Goal: Task Accomplishment & Management: Manage account settings

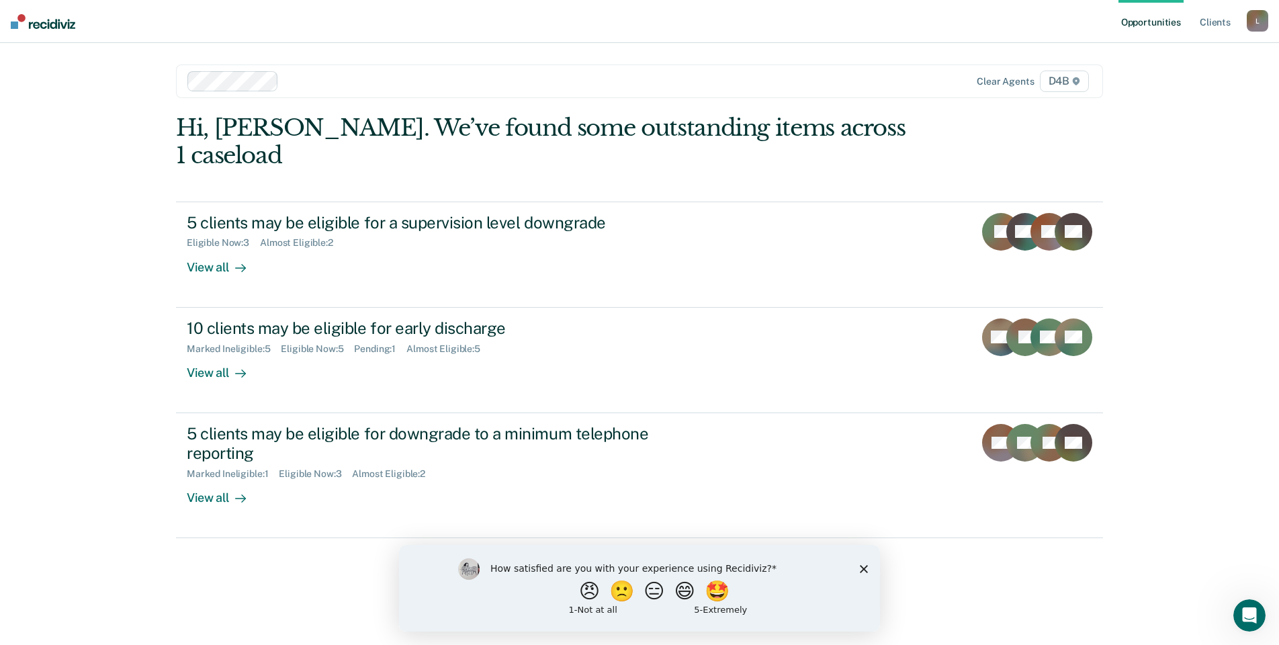
click at [864, 566] on icon "Close survey" at bounding box center [864, 568] width 8 height 8
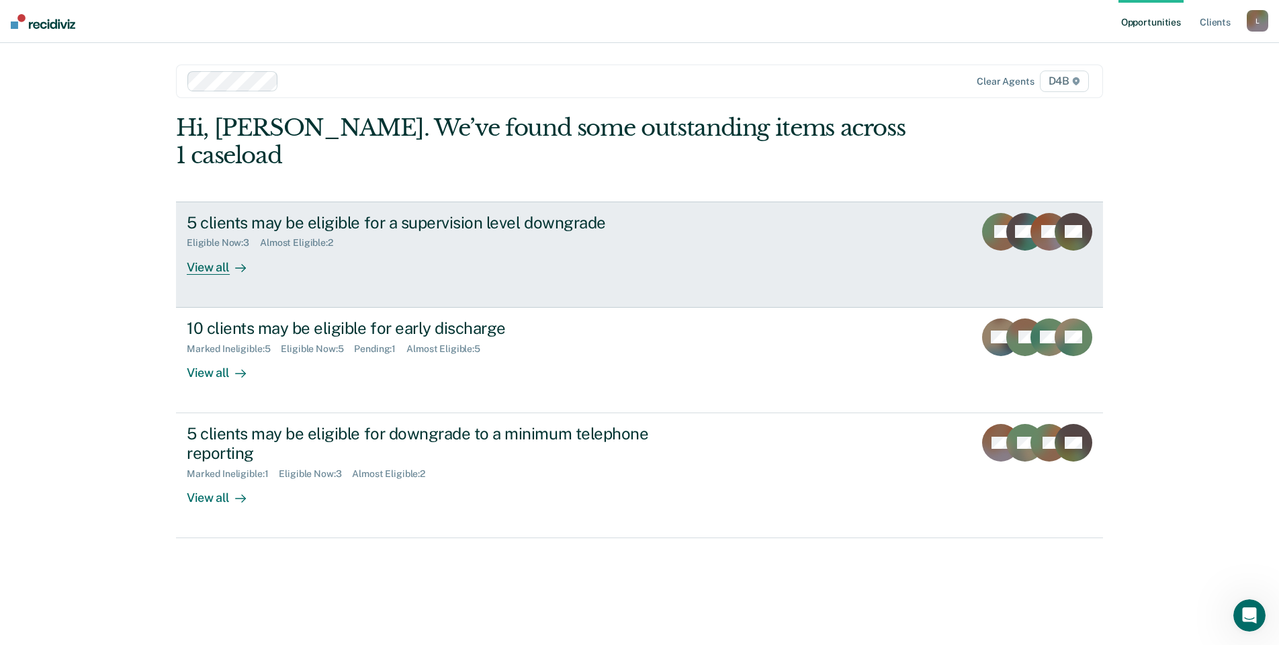
click at [267, 245] on div "5 clients may be eligible for a supervision level downgrade Eligible Now : 3 Al…" at bounding box center [439, 244] width 504 height 62
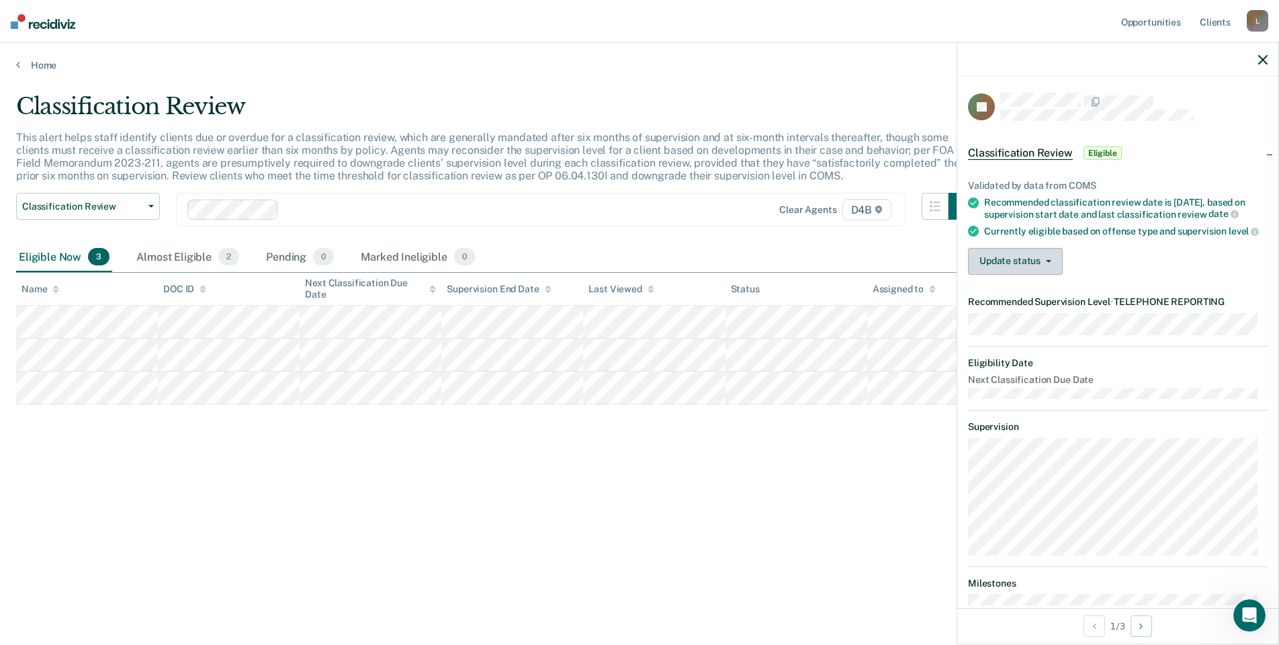
click at [1028, 267] on button "Update status" at bounding box center [1015, 261] width 95 height 27
click at [1034, 304] on button "[PERSON_NAME]" at bounding box center [1033, 294] width 130 height 22
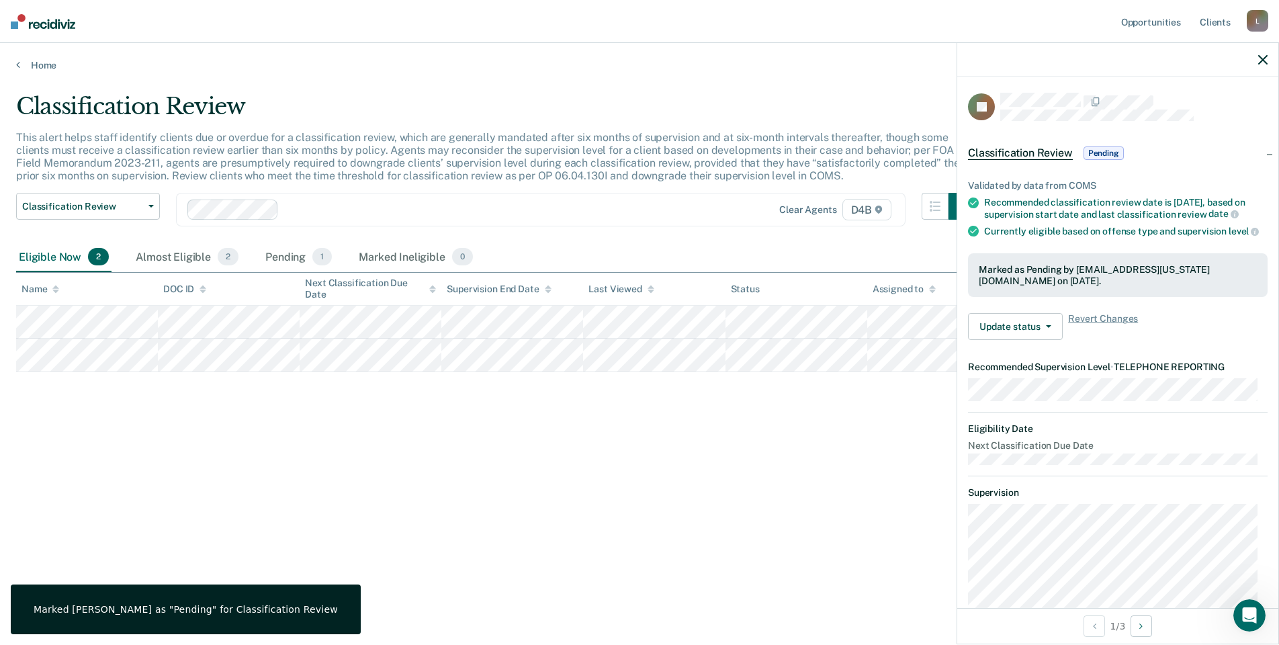
click at [1266, 60] on icon "button" at bounding box center [1263, 59] width 9 height 9
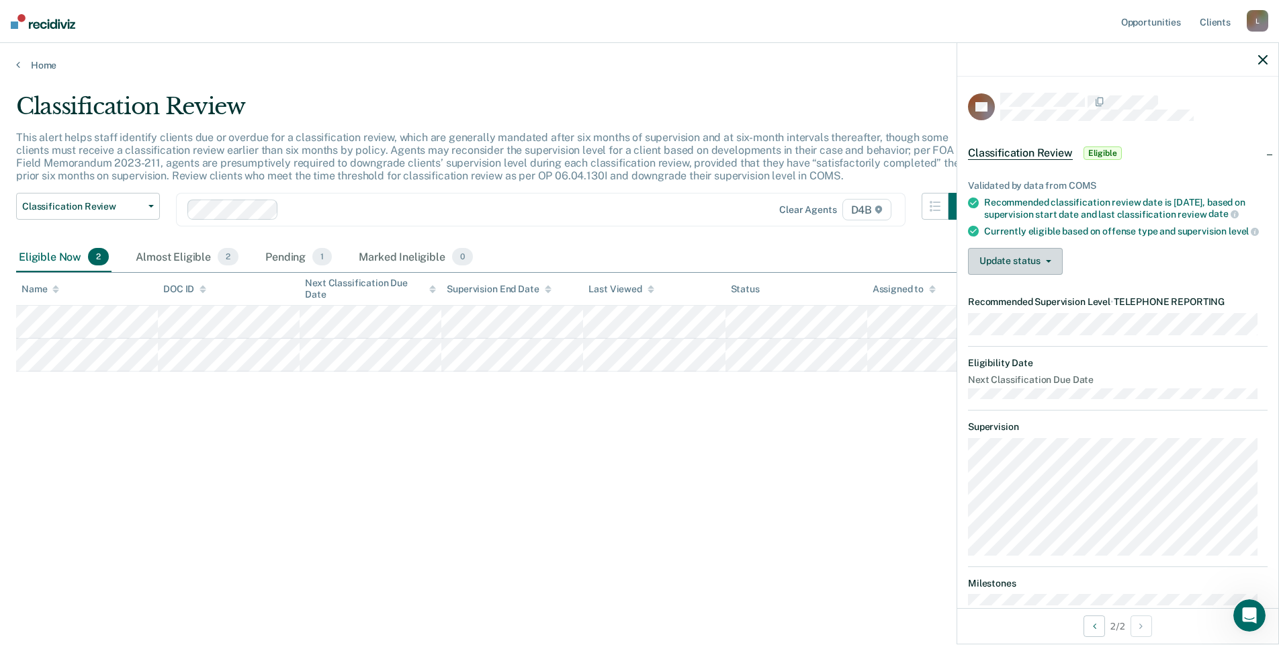
click at [1029, 260] on button "Update status" at bounding box center [1015, 261] width 95 height 27
click at [1038, 326] on button "Mark Ineligible" at bounding box center [1033, 315] width 130 height 22
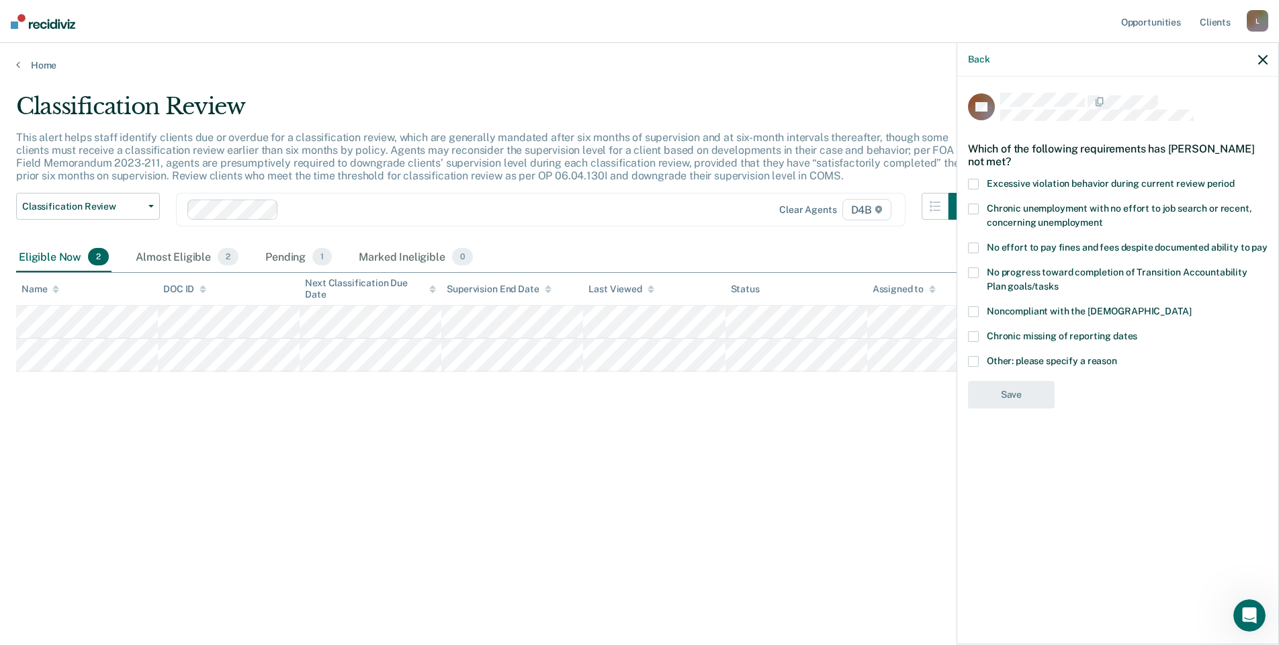
click at [990, 53] on div "Back" at bounding box center [1118, 60] width 321 height 34
click at [982, 56] on button "Back" at bounding box center [979, 59] width 22 height 11
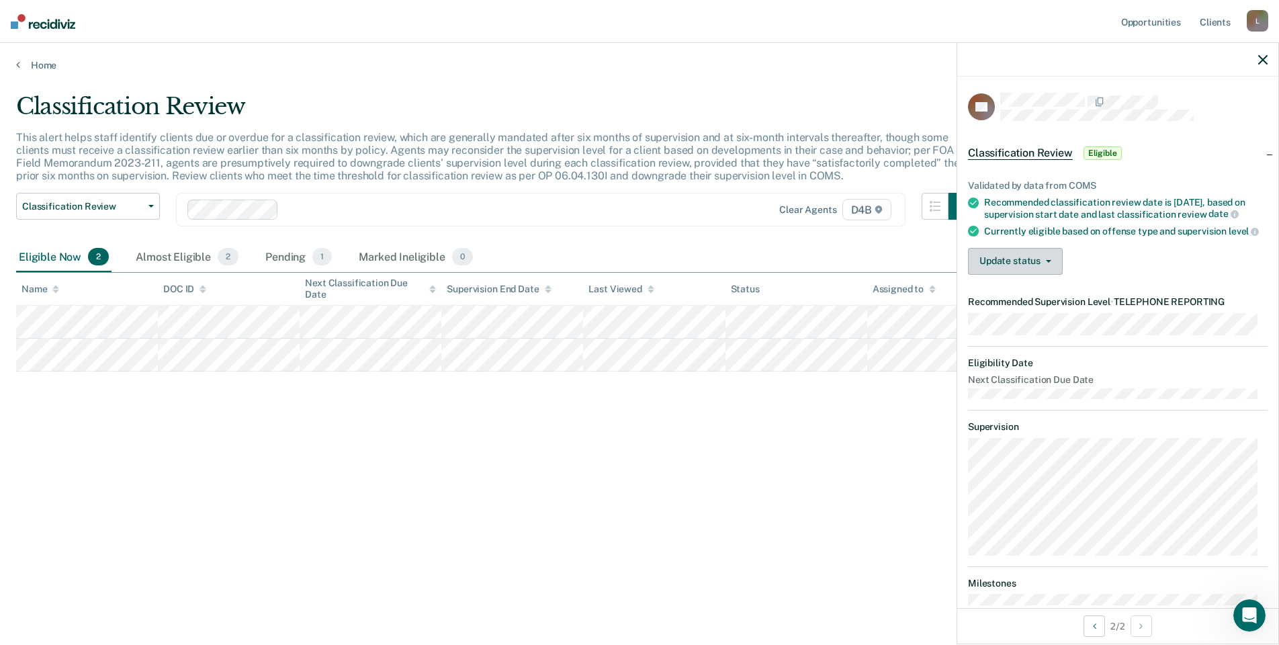
click at [1021, 272] on button "Update status" at bounding box center [1015, 261] width 95 height 27
click at [1028, 300] on button "[PERSON_NAME]" at bounding box center [1033, 294] width 130 height 22
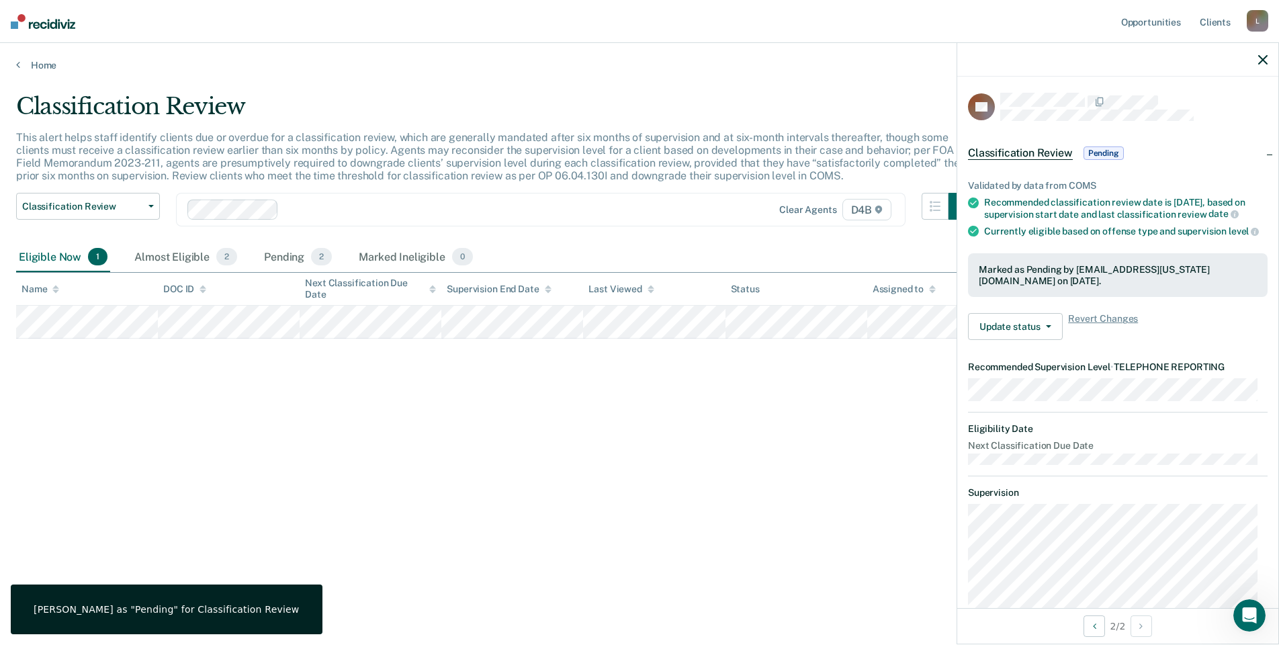
click at [415, 423] on div "Classification Review This alert helps staff identify clients due or overdue fo…" at bounding box center [639, 319] width 1247 height 452
click at [1259, 56] on icon "button" at bounding box center [1263, 59] width 9 height 9
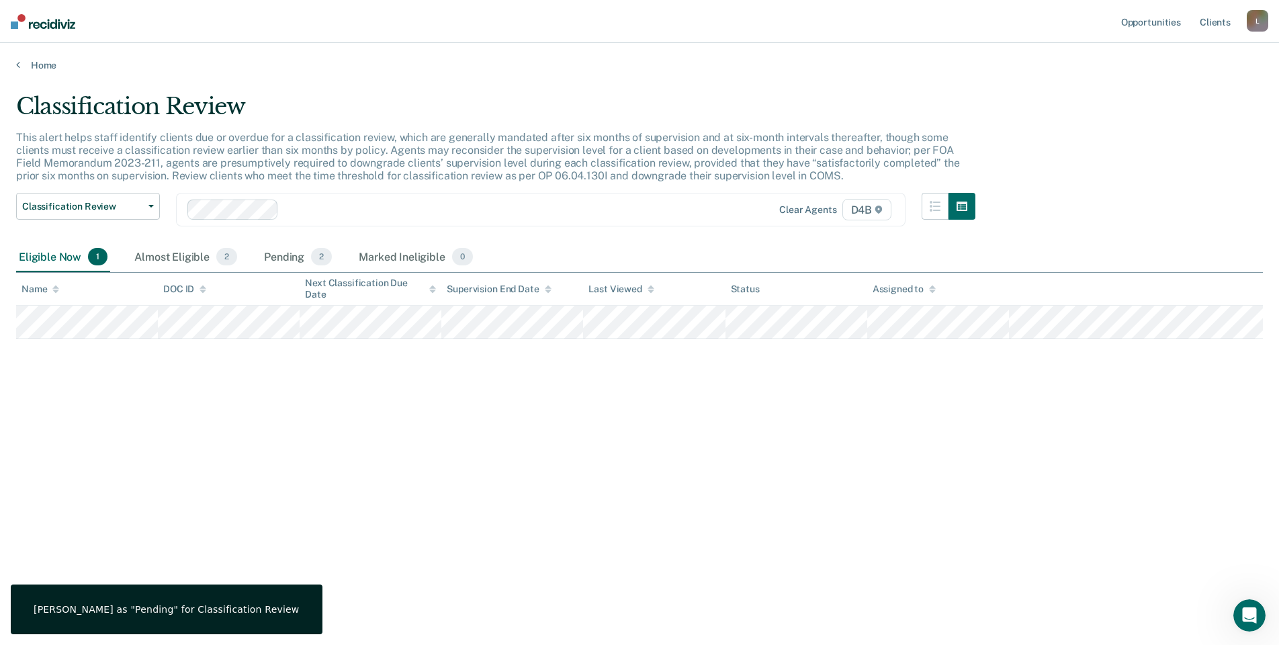
click at [13, 59] on div "Home" at bounding box center [639, 57] width 1279 height 28
click at [17, 66] on icon at bounding box center [18, 64] width 4 height 11
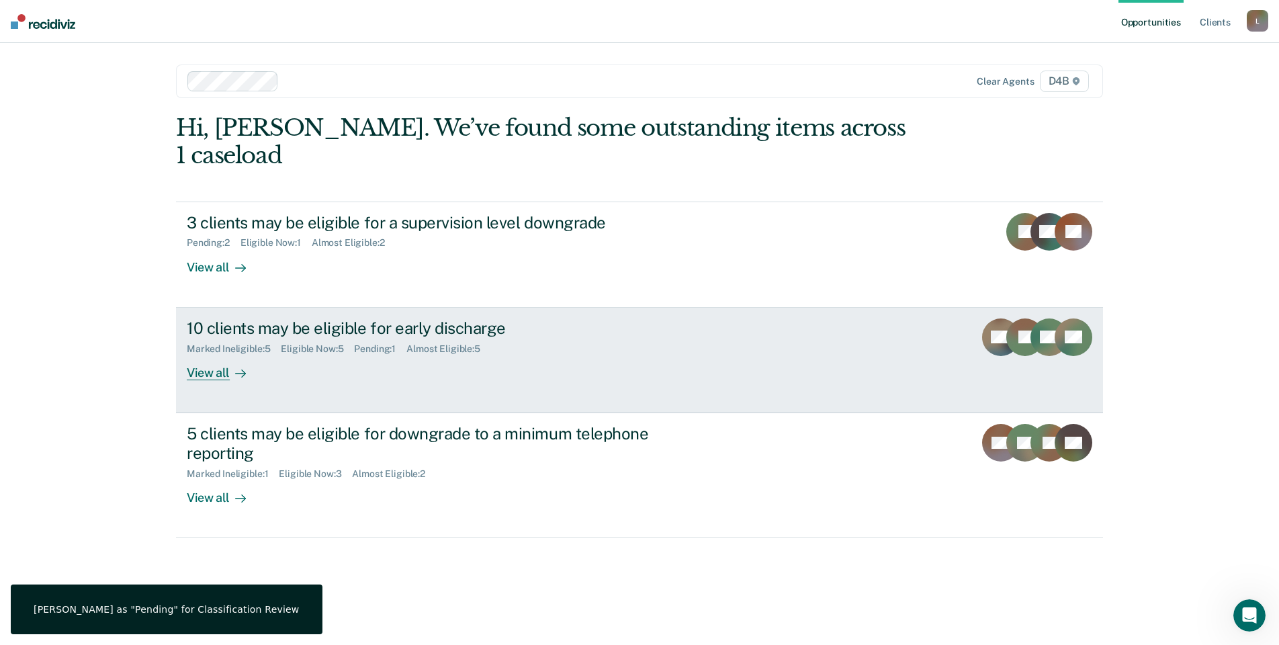
click at [267, 339] on div "10 clients may be eligible for early discharge Marked Ineligible : 5 Eligible N…" at bounding box center [439, 350] width 504 height 62
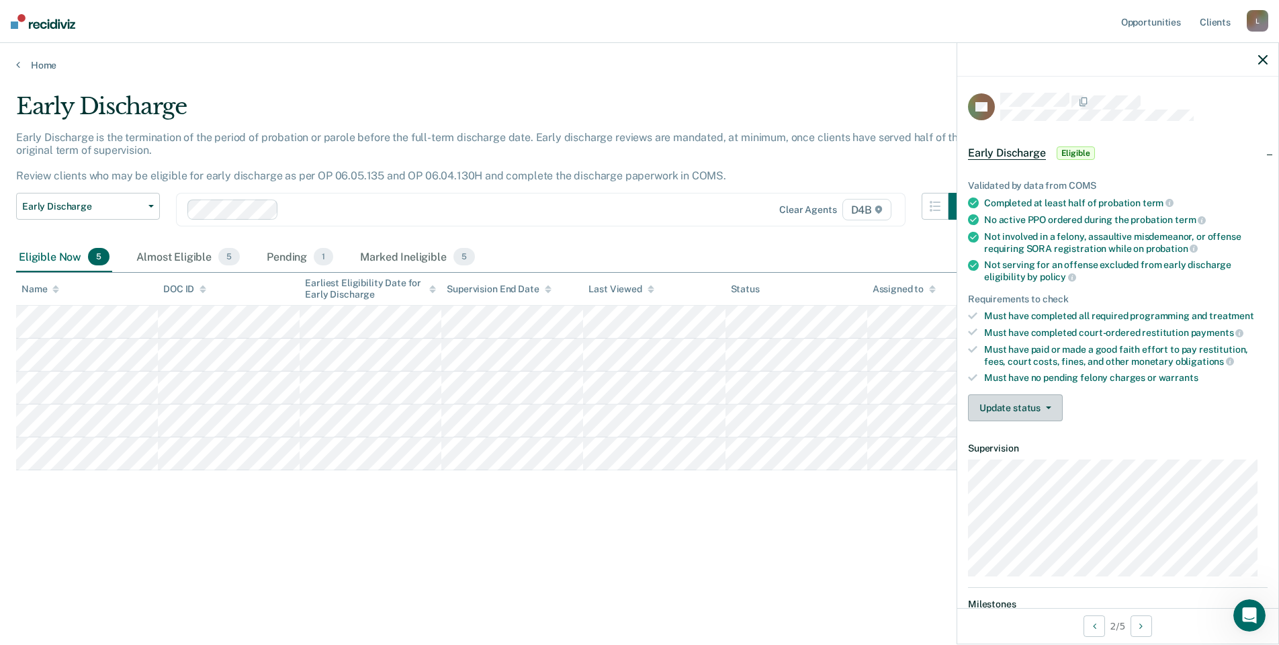
click at [1034, 411] on button "Update status" at bounding box center [1015, 407] width 95 height 27
click at [1044, 462] on button "Mark Ineligible" at bounding box center [1033, 462] width 130 height 22
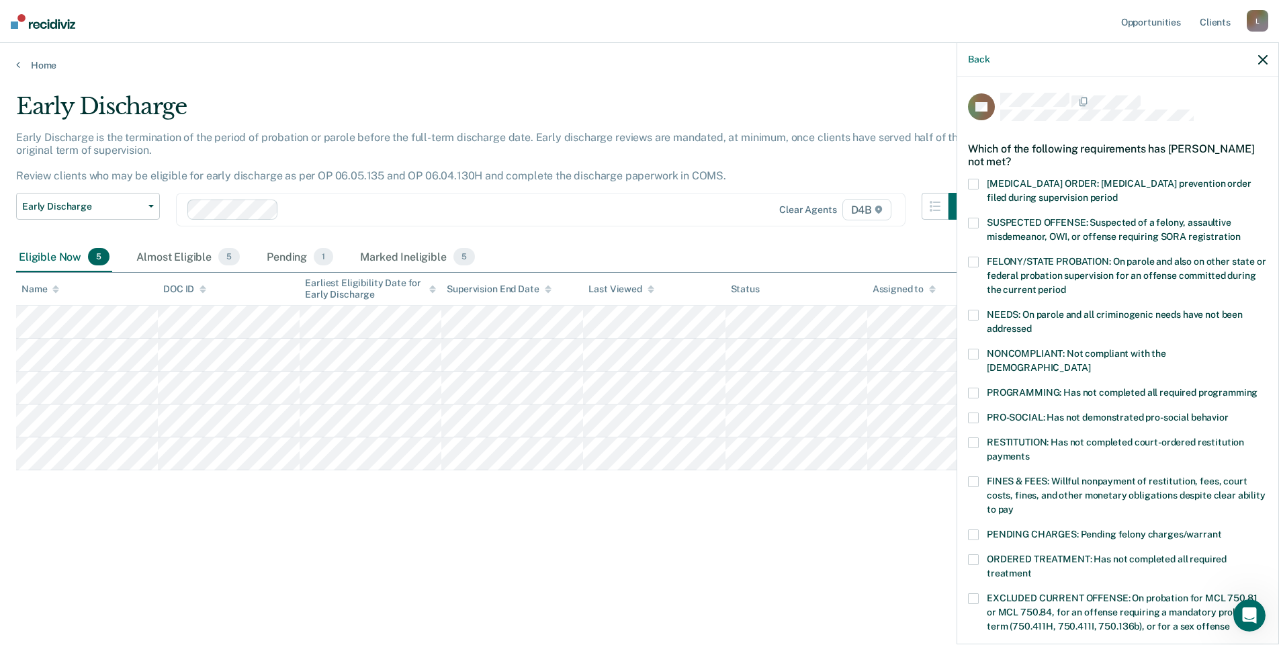
click at [1054, 387] on span "PROGRAMMING: Has not completed all required programming" at bounding box center [1122, 392] width 271 height 11
click at [1258, 388] on input "PROGRAMMING: Has not completed all required programming" at bounding box center [1258, 388] width 0 height 0
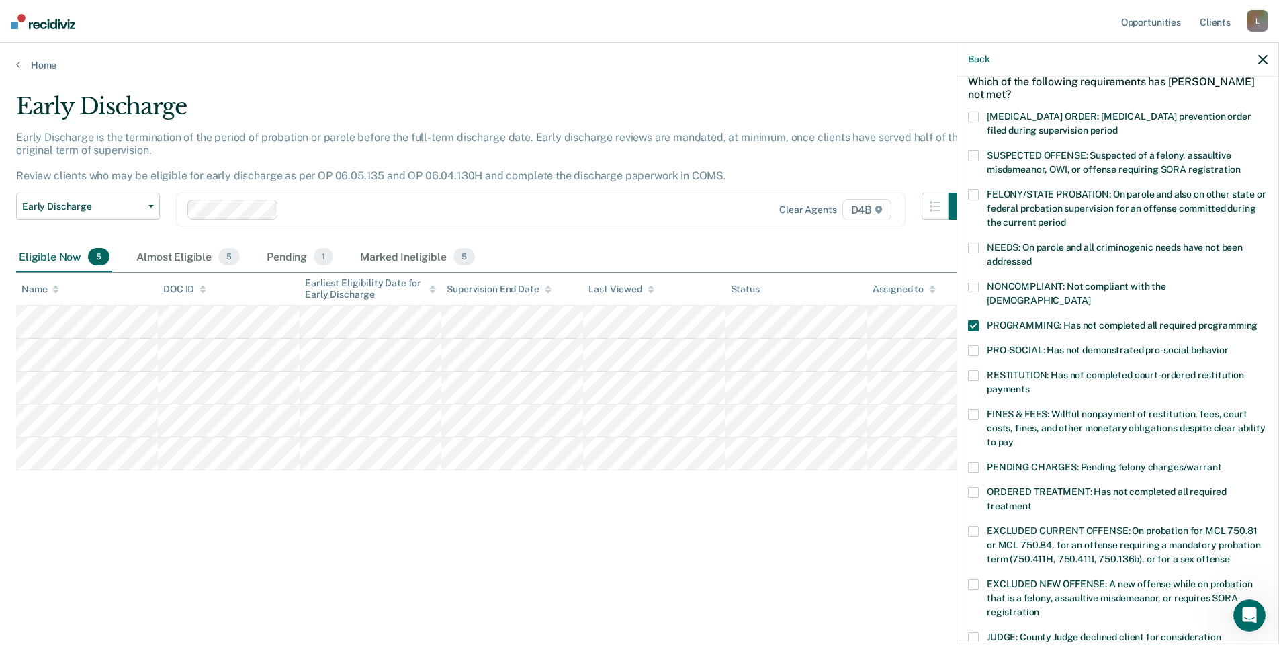
click at [1067, 462] on span "PENDING CHARGES: Pending felony charges/warrant" at bounding box center [1104, 467] width 235 height 11
click at [1222, 462] on input "PENDING CHARGES: Pending felony charges/warrant" at bounding box center [1222, 462] width 0 height 0
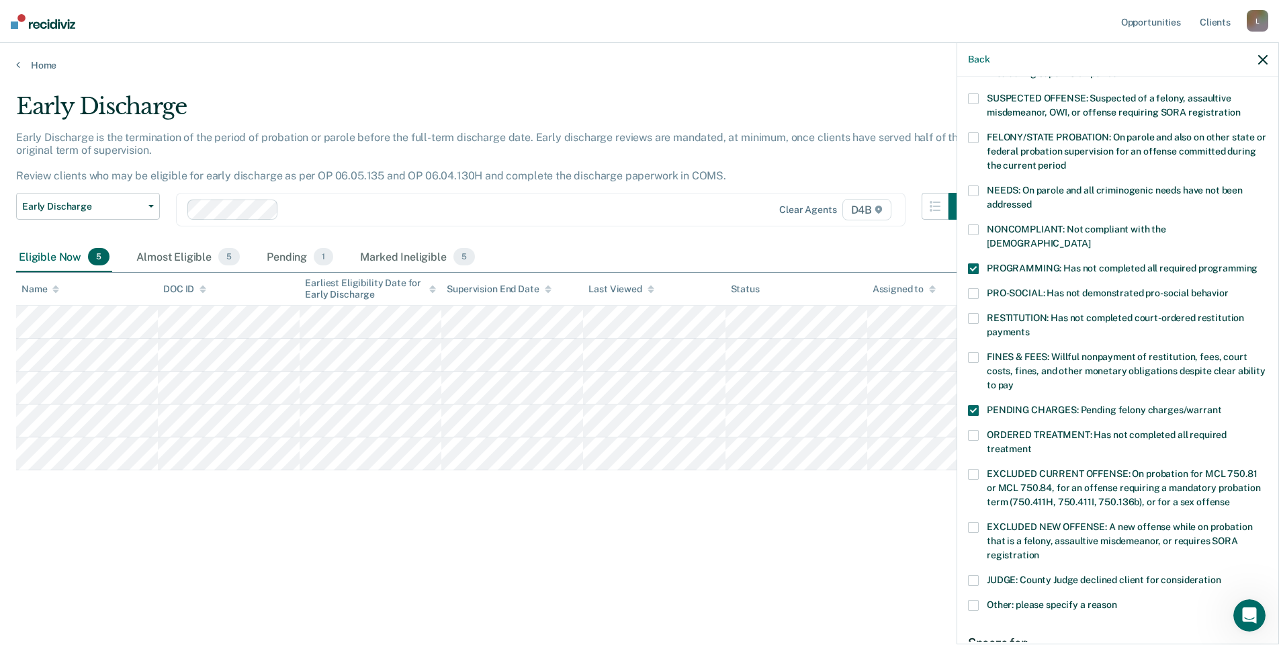
scroll to position [202, 0]
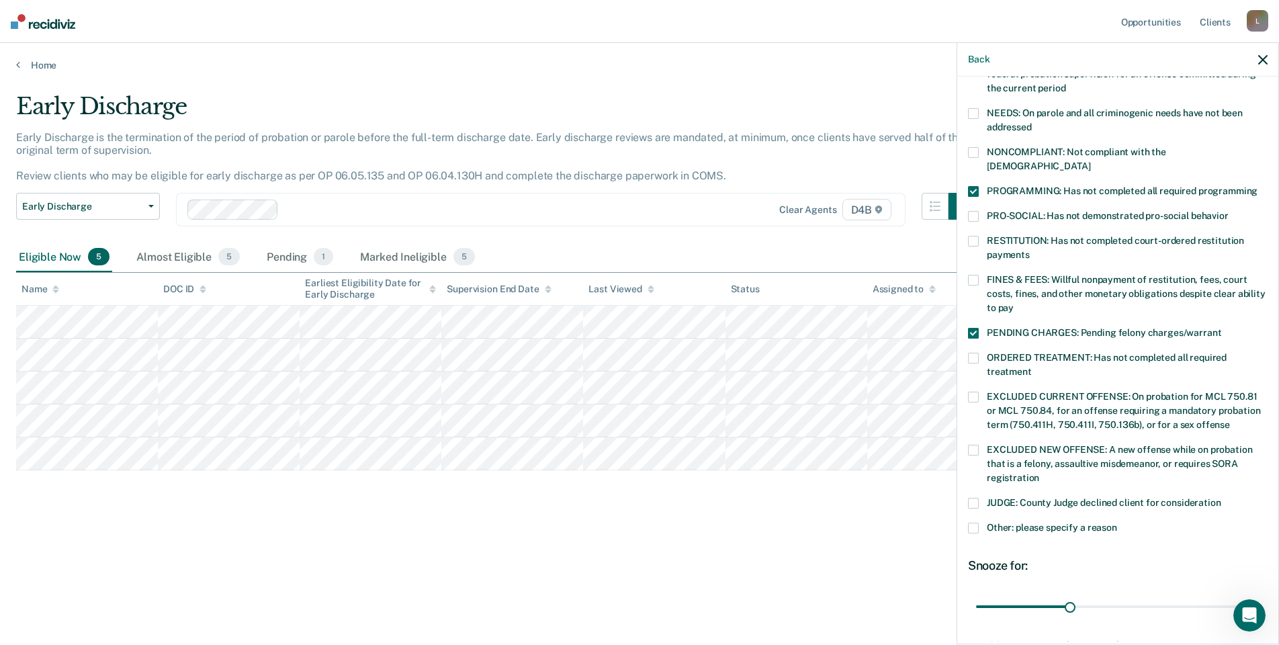
click at [978, 445] on span at bounding box center [973, 450] width 11 height 11
click at [1040, 473] on input "EXCLUDED NEW OFFENSE: A new offense while on probation that is a felony, assaul…" at bounding box center [1040, 473] width 0 height 0
click at [979, 445] on label "EXCLUDED NEW OFFENSE: A new offense while on probation that is a felony, assaul…" at bounding box center [1118, 466] width 300 height 42
click at [1040, 473] on input "EXCLUDED NEW OFFENSE: A new offense while on probation that is a felony, assaul…" at bounding box center [1040, 473] width 0 height 0
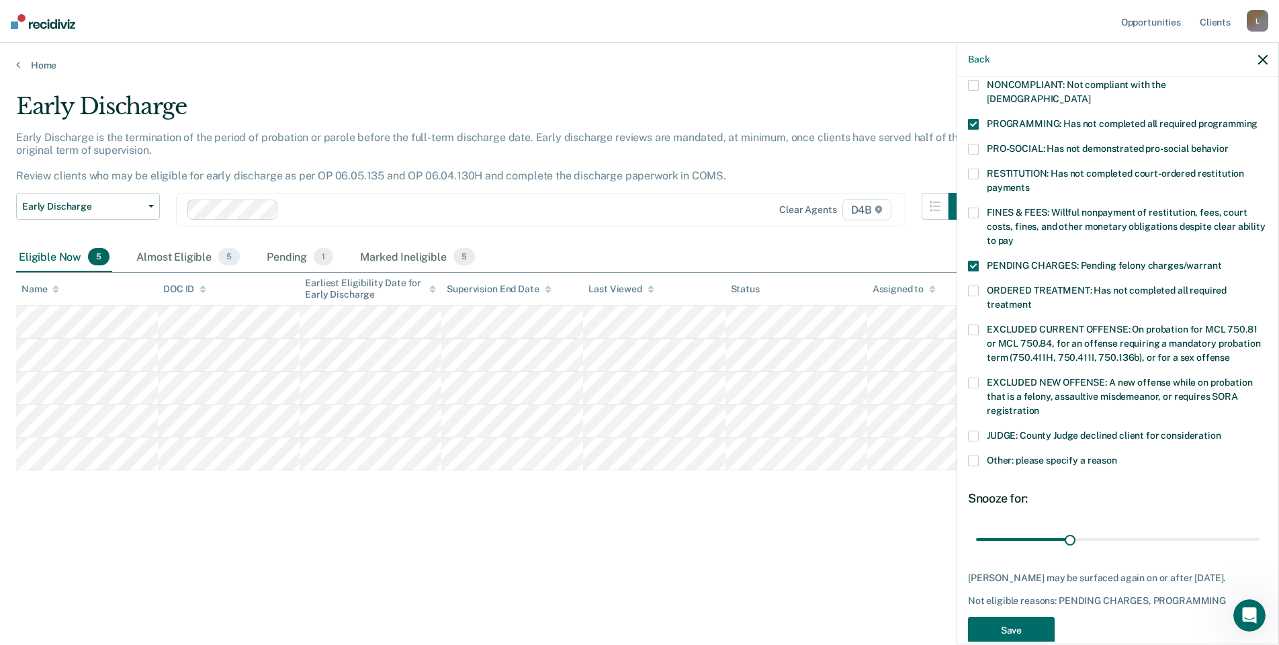
scroll to position [280, 0]
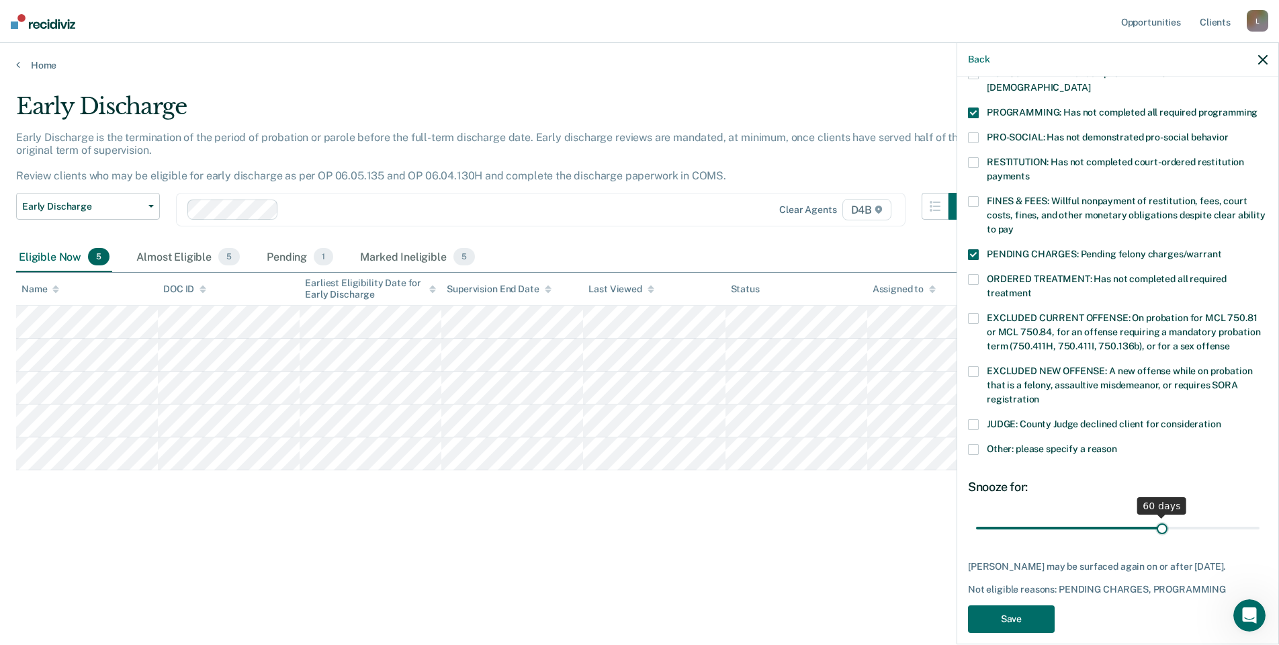
drag, startPoint x: 1066, startPoint y: 513, endPoint x: 1156, endPoint y: 515, distance: 89.4
type input "60"
click at [1156, 516] on input "range" at bounding box center [1118, 528] width 284 height 24
click at [1033, 609] on button "Save" at bounding box center [1011, 619] width 87 height 28
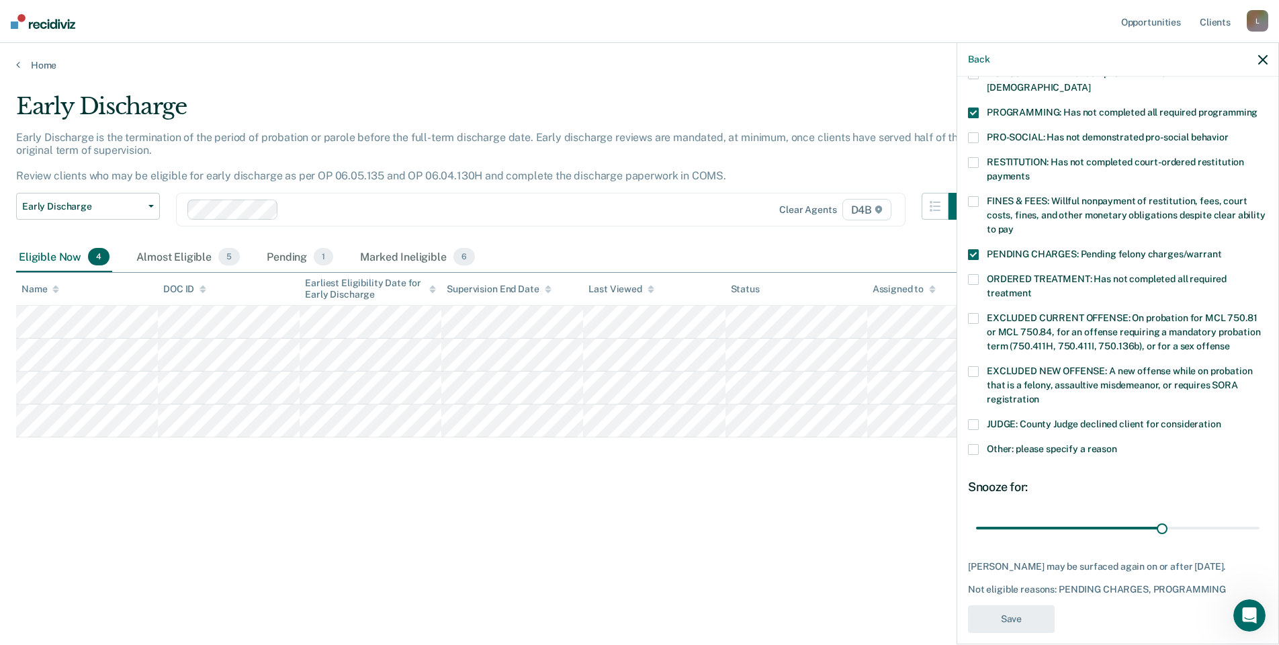
scroll to position [222, 0]
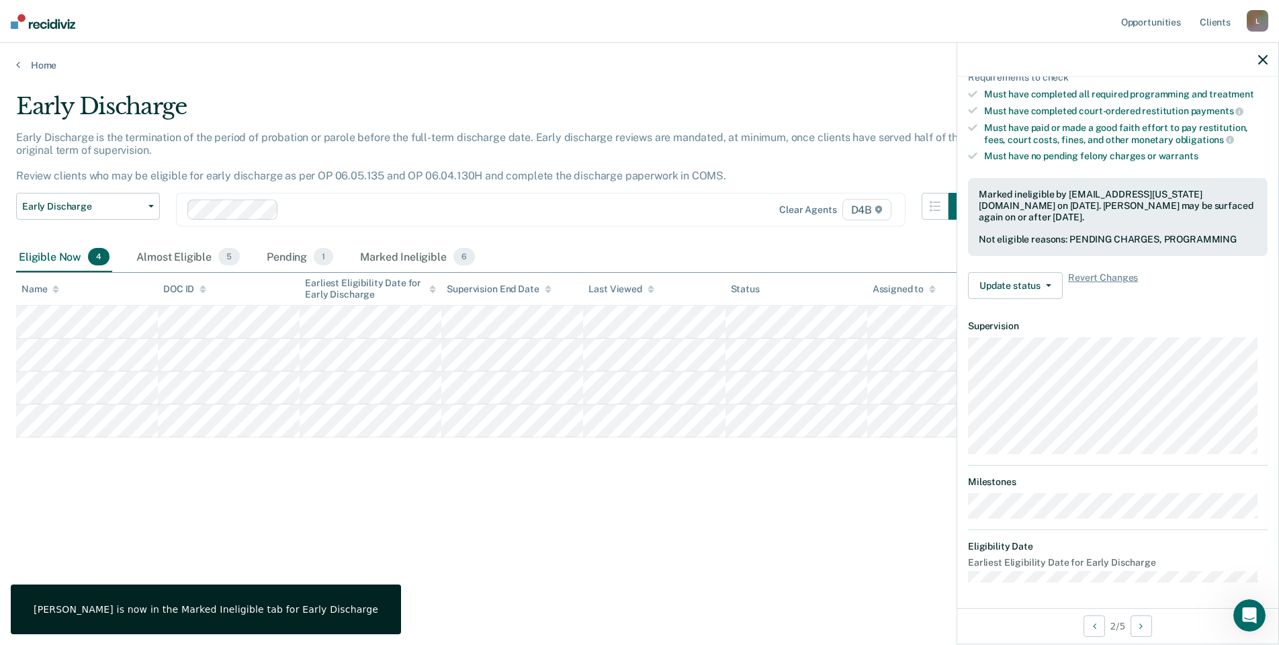
click at [1265, 61] on icon "button" at bounding box center [1263, 59] width 9 height 9
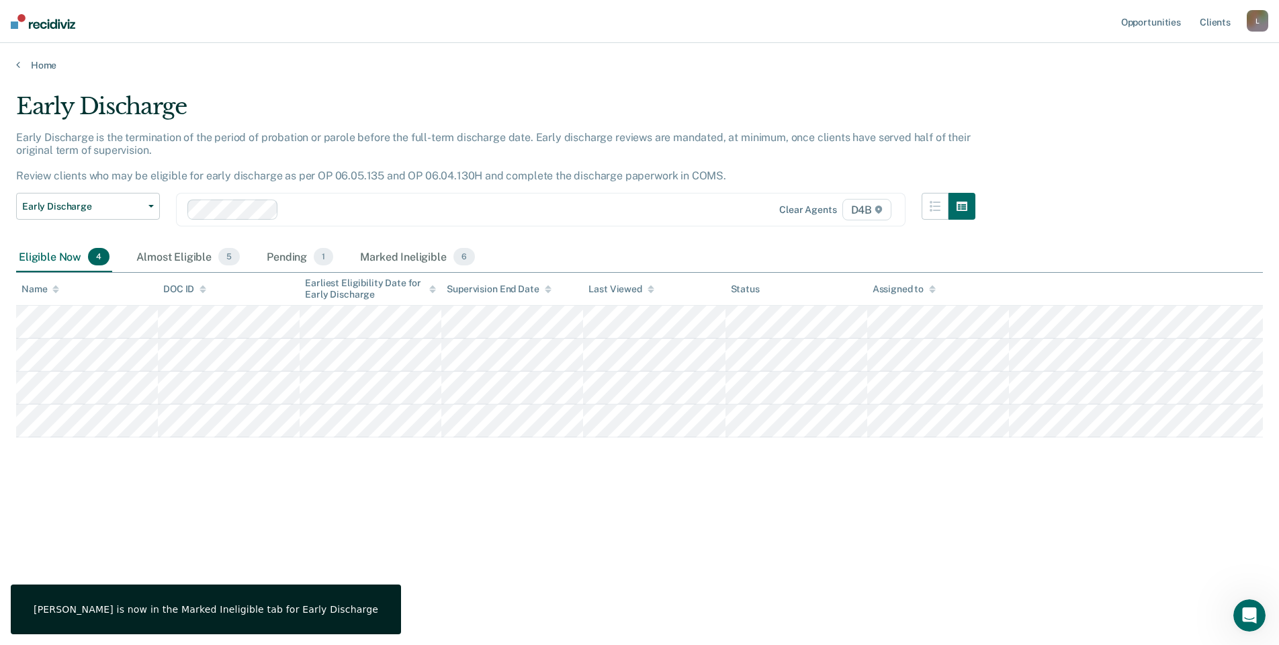
scroll to position [0, 0]
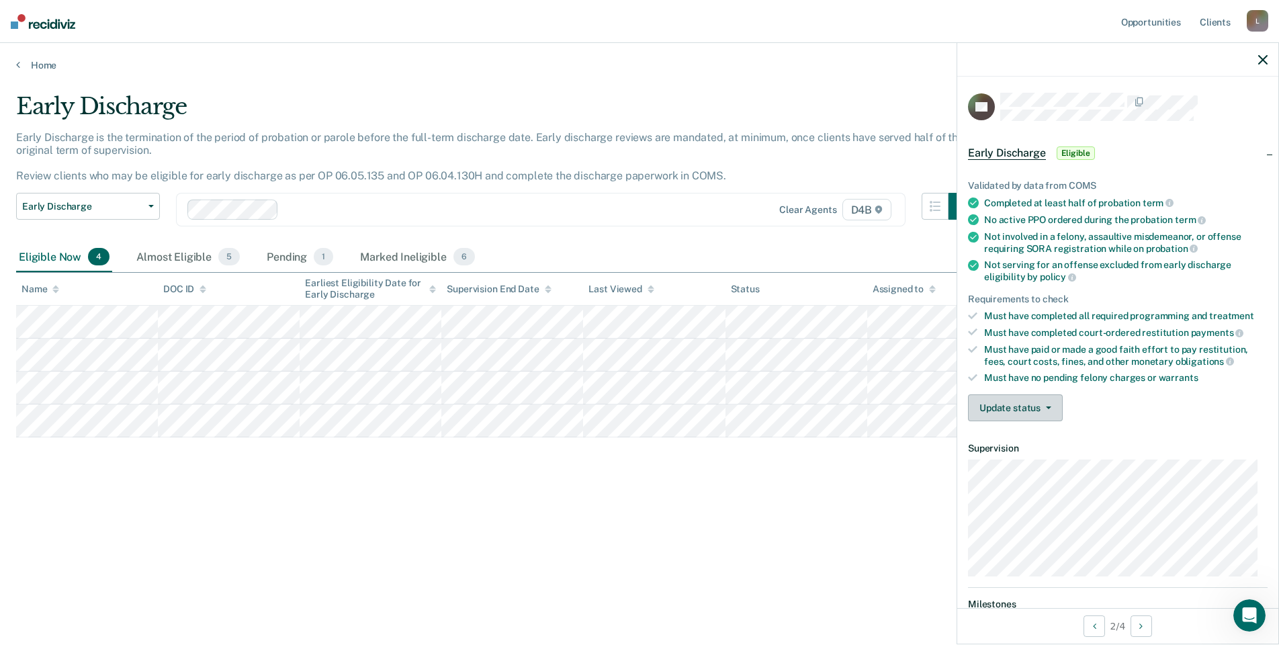
click at [1027, 399] on button "Update status" at bounding box center [1015, 407] width 95 height 27
click at [1038, 464] on button "Mark Ineligible" at bounding box center [1033, 462] width 130 height 22
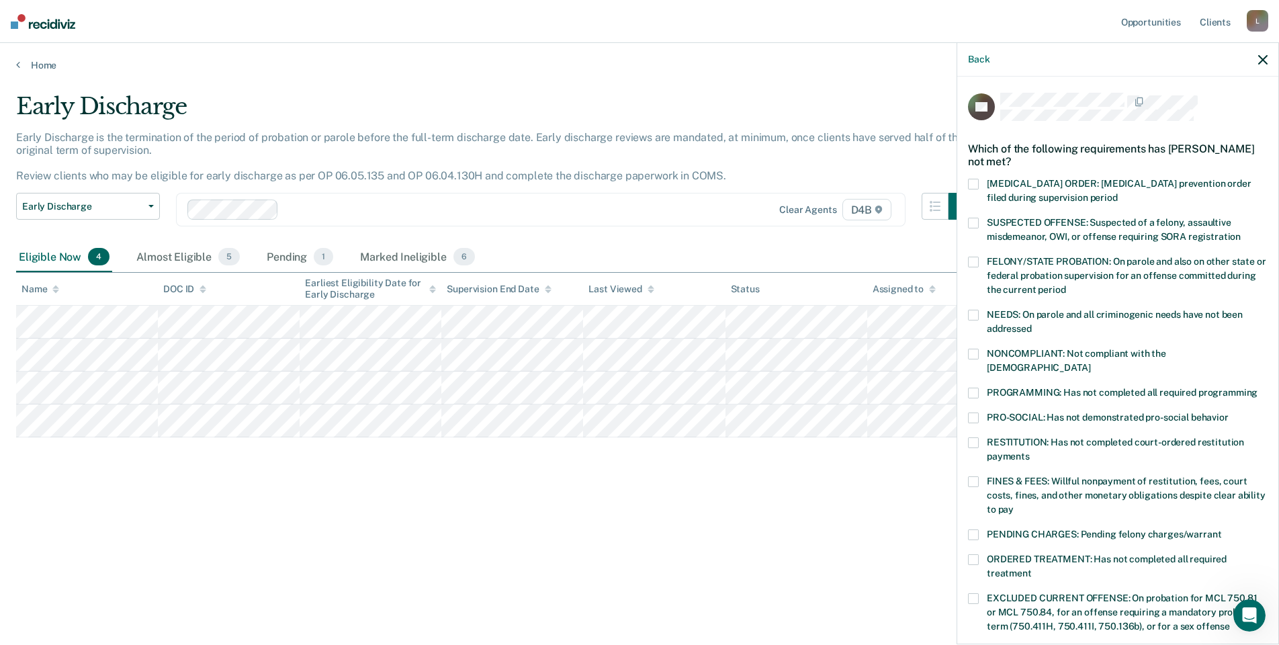
click at [1032, 437] on span "RESTITUTION: Has not completed court-ordered restitution payments" at bounding box center [1115, 449] width 257 height 25
click at [1030, 452] on input "RESTITUTION: Has not completed court-ordered restitution payments" at bounding box center [1030, 452] width 0 height 0
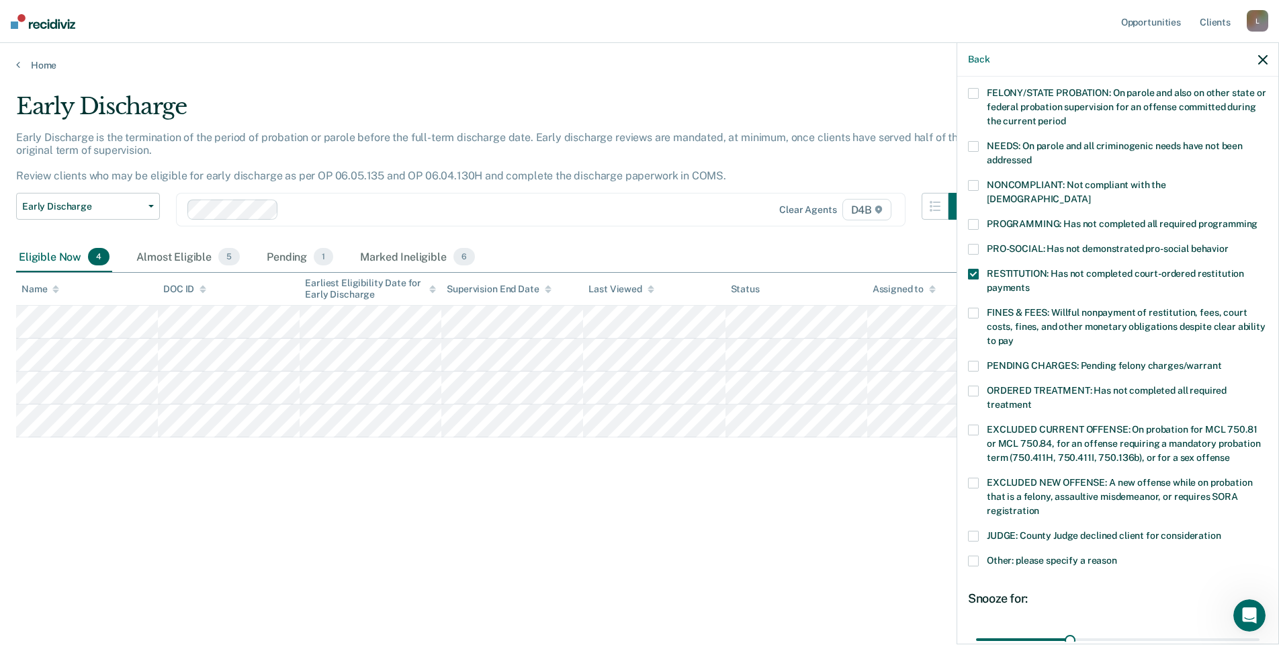
scroll to position [292, 0]
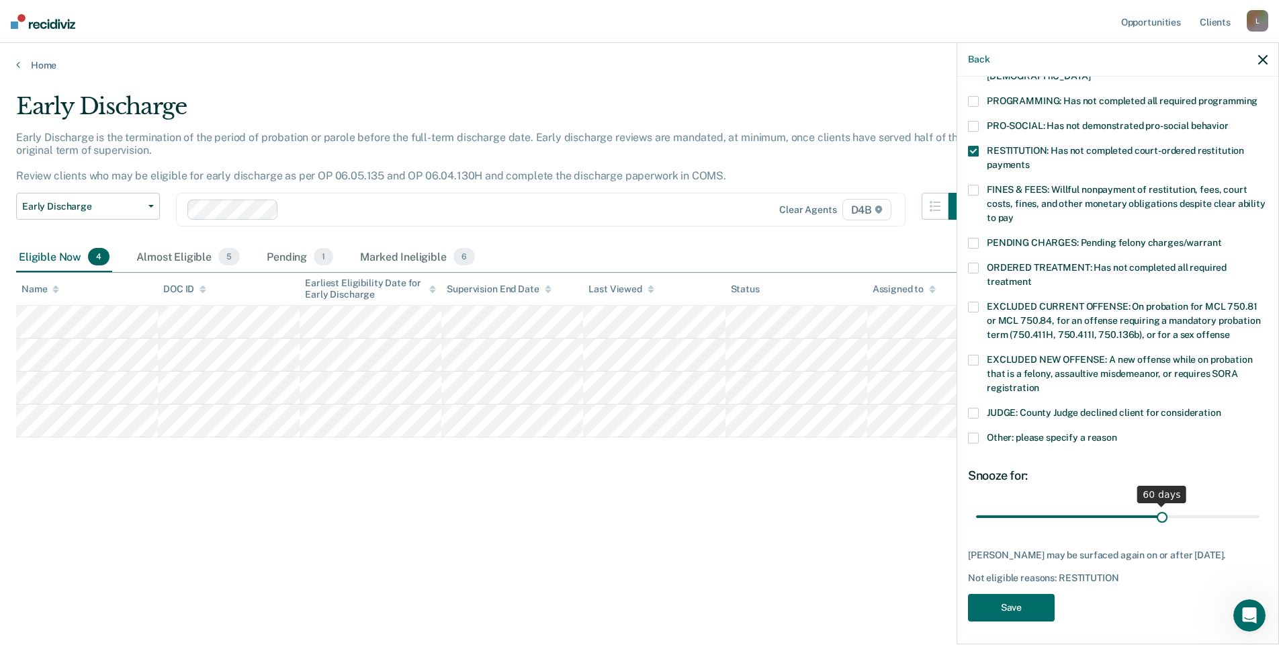
drag, startPoint x: 1065, startPoint y: 501, endPoint x: 1156, endPoint y: 497, distance: 90.8
type input "60"
click at [1156, 505] on input "range" at bounding box center [1118, 517] width 284 height 24
click at [1042, 597] on button "Save" at bounding box center [1011, 608] width 87 height 28
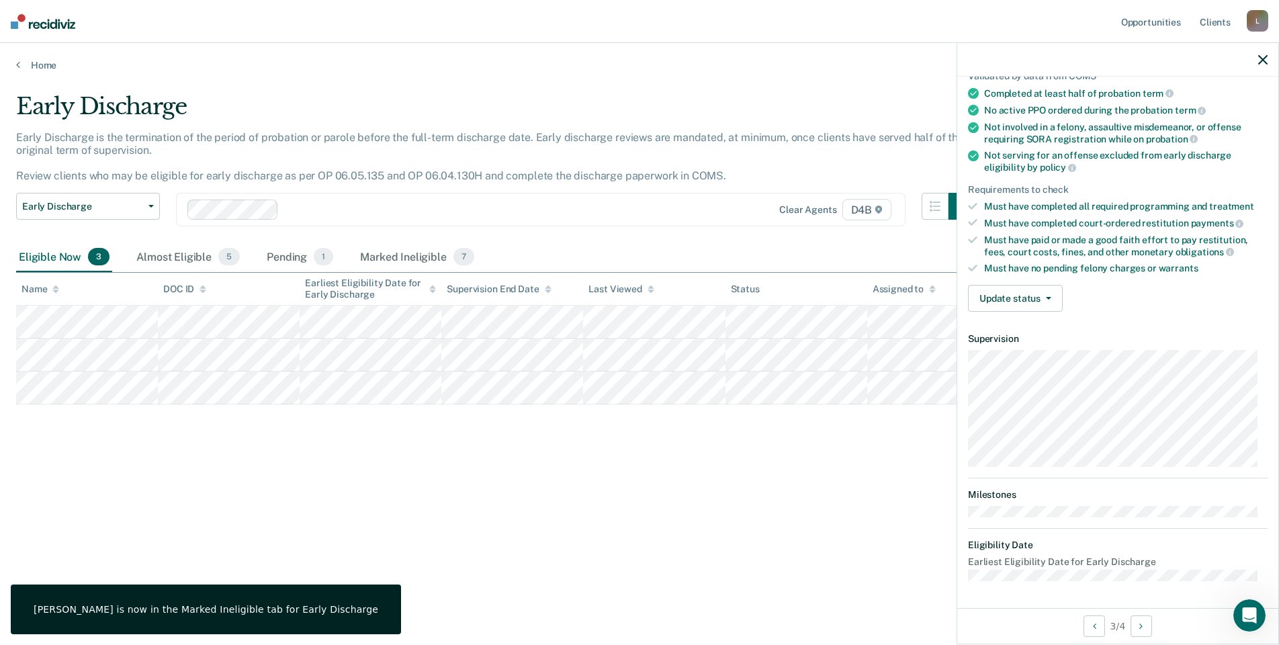
scroll to position [108, 0]
click at [1009, 302] on button "Update status" at bounding box center [1015, 299] width 95 height 27
click at [792, 499] on div "Early Discharge Early Discharge is the termination of the period of probation o…" at bounding box center [639, 319] width 1247 height 452
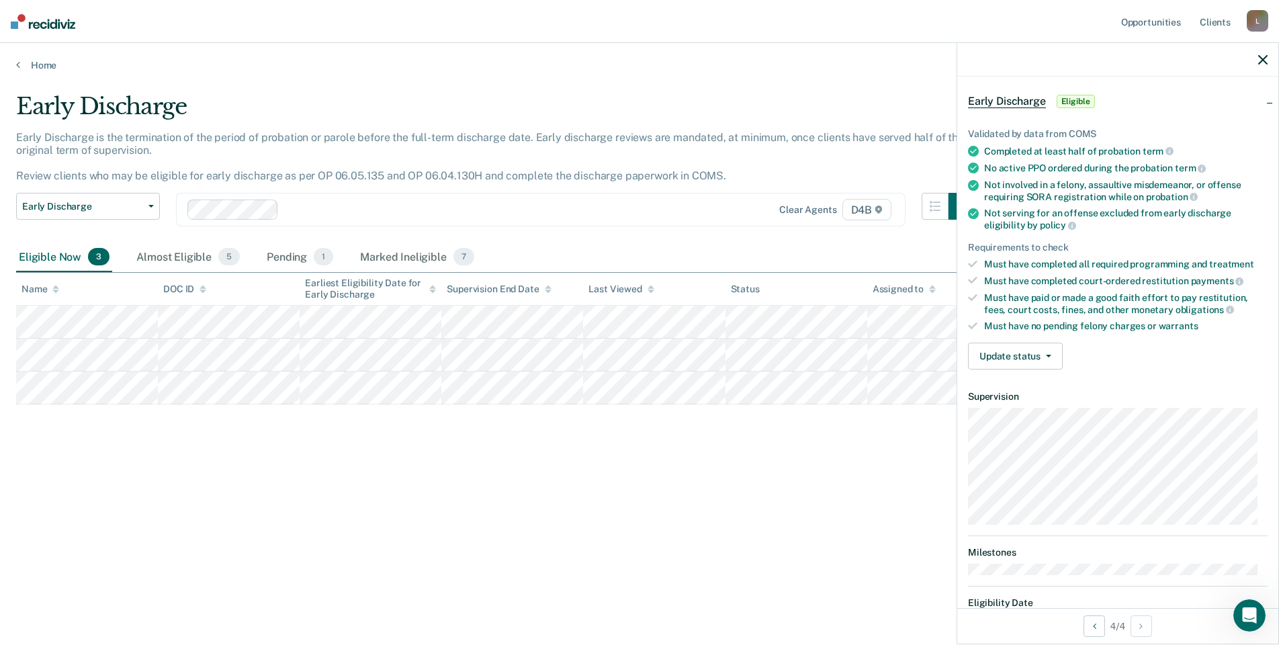
scroll to position [0, 0]
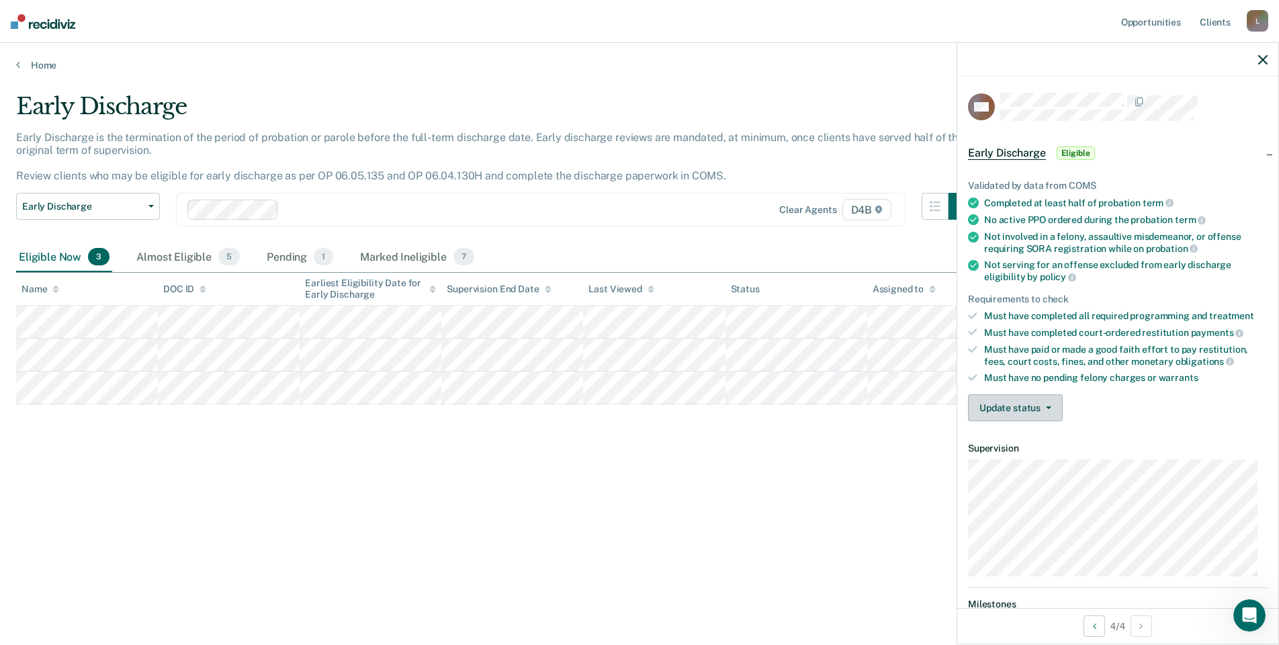
click at [1018, 408] on button "Update status" at bounding box center [1015, 407] width 95 height 27
click at [910, 456] on div "Early Discharge Early Discharge is the termination of the period of probation o…" at bounding box center [639, 319] width 1247 height 452
click at [1265, 62] on icon "button" at bounding box center [1263, 59] width 9 height 9
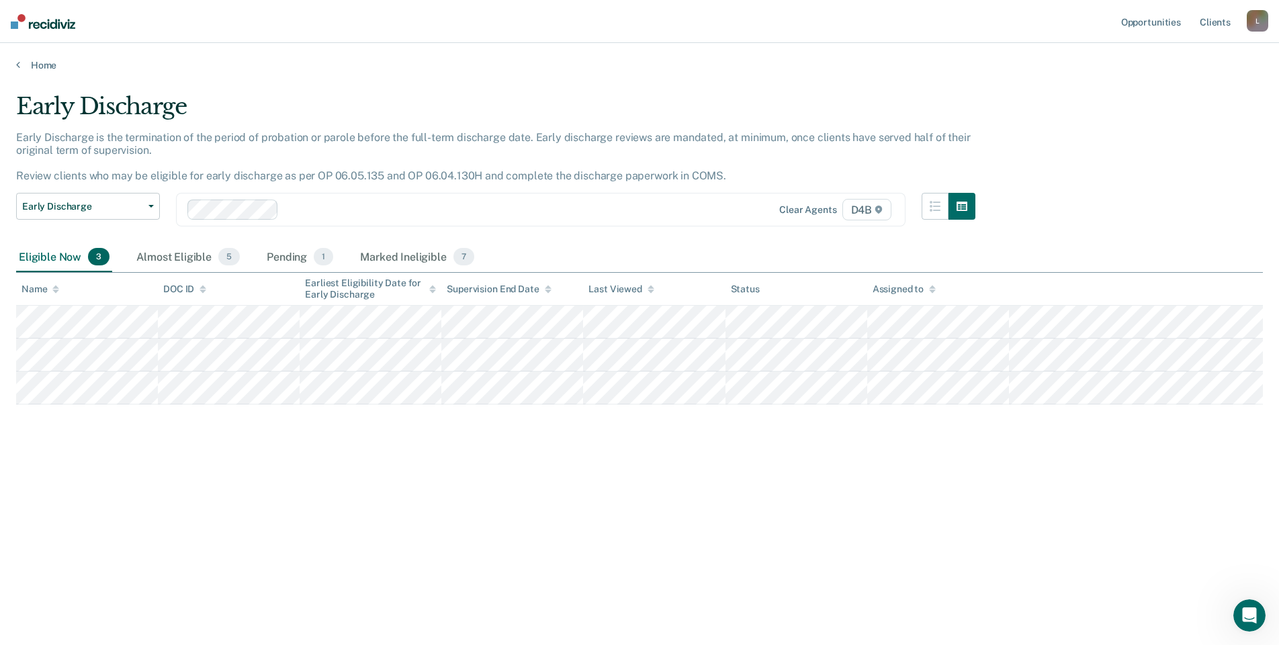
click at [885, 94] on div "Early Discharge" at bounding box center [496, 112] width 960 height 38
click at [18, 66] on icon at bounding box center [18, 64] width 4 height 11
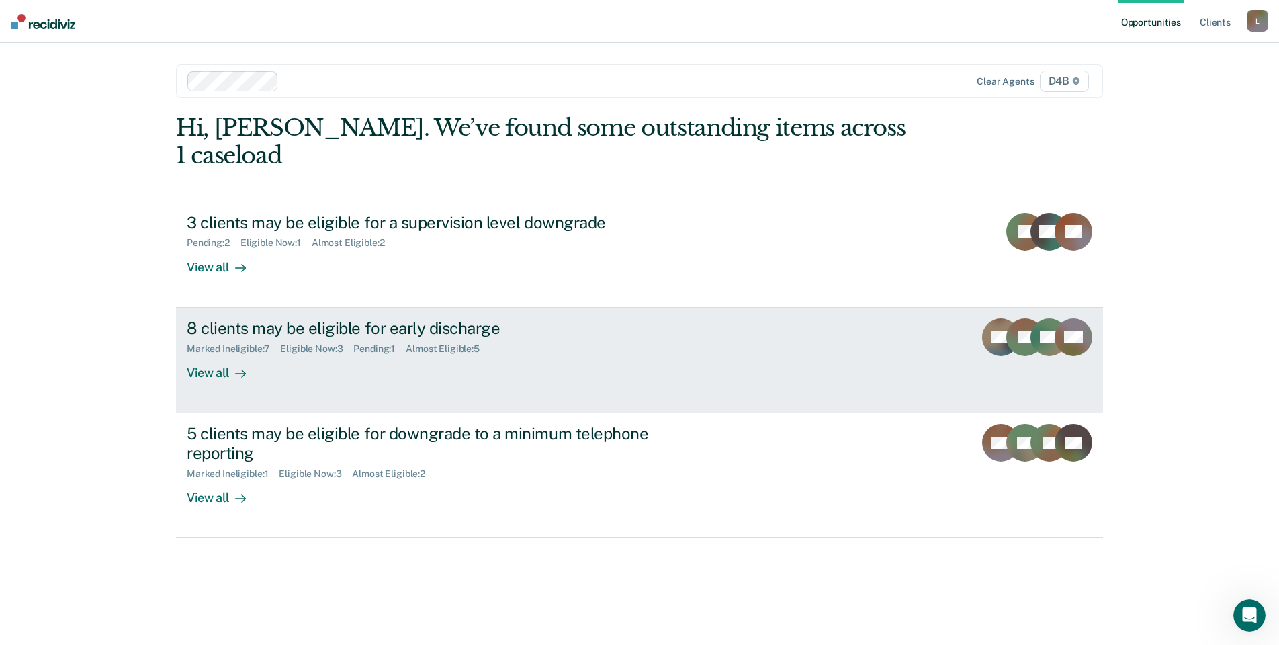
click at [224, 354] on div "View all" at bounding box center [224, 367] width 75 height 26
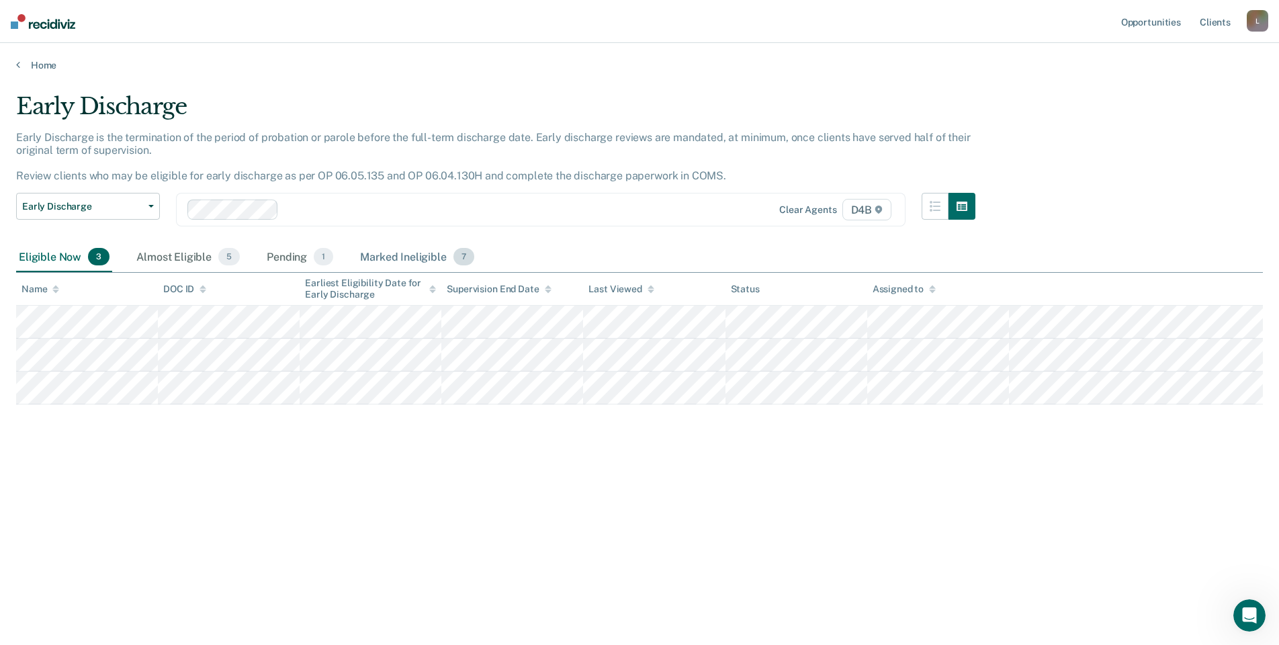
click at [408, 261] on div "Marked Ineligible 7" at bounding box center [417, 258] width 120 height 30
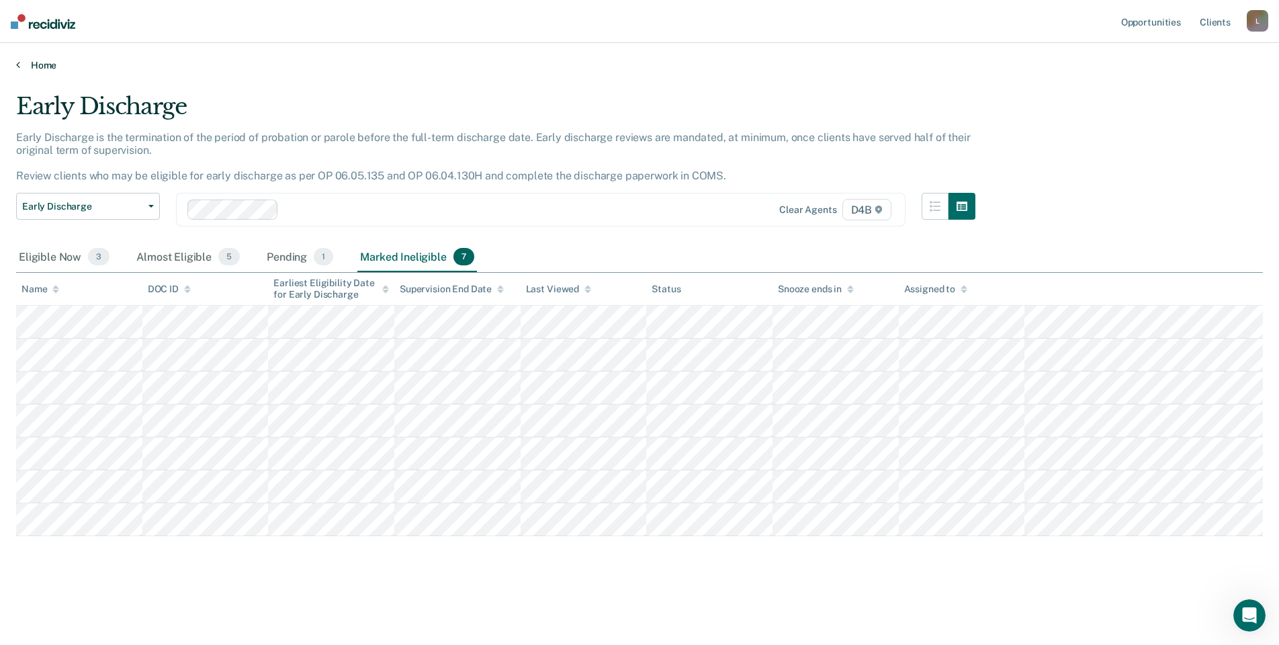
click at [18, 69] on icon at bounding box center [18, 64] width 4 height 11
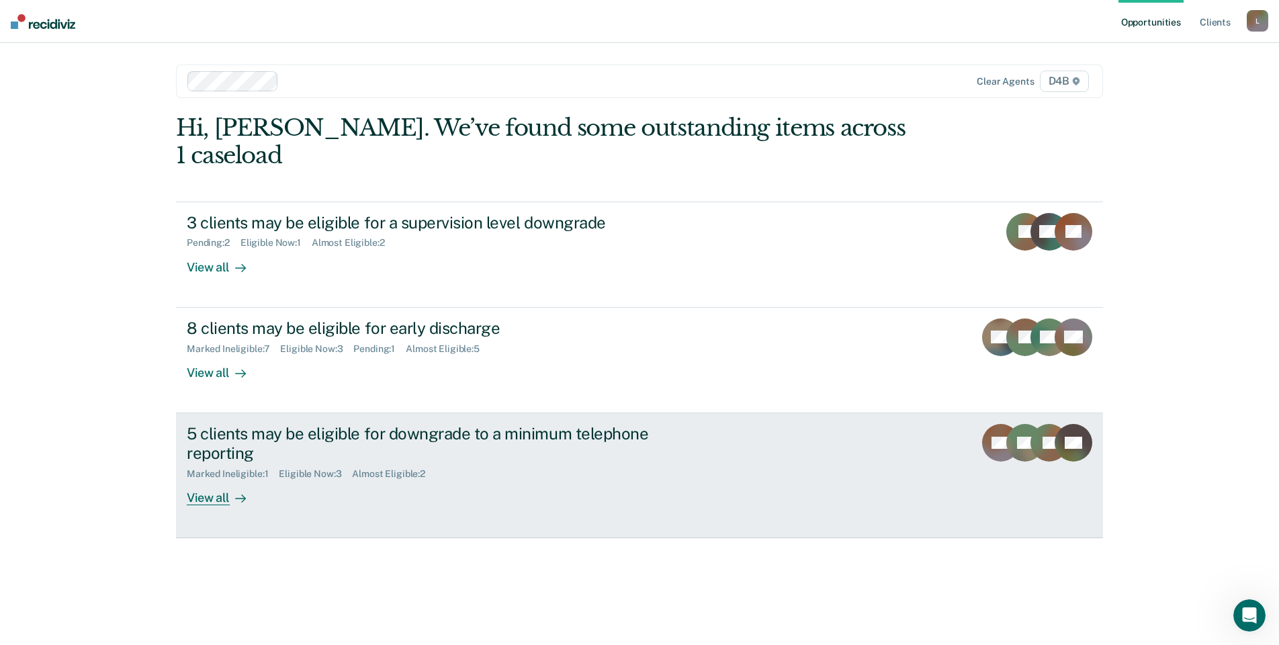
click at [241, 468] on div "Marked Ineligible : 1" at bounding box center [233, 473] width 92 height 11
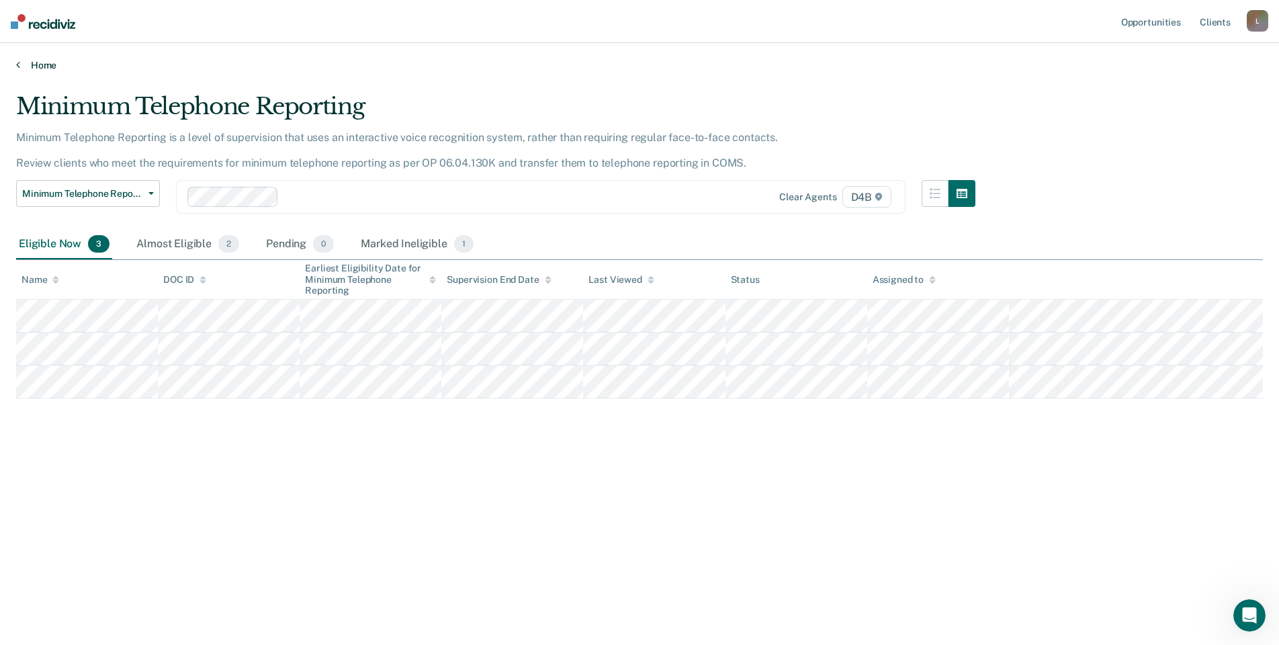
click at [17, 65] on icon at bounding box center [18, 64] width 4 height 11
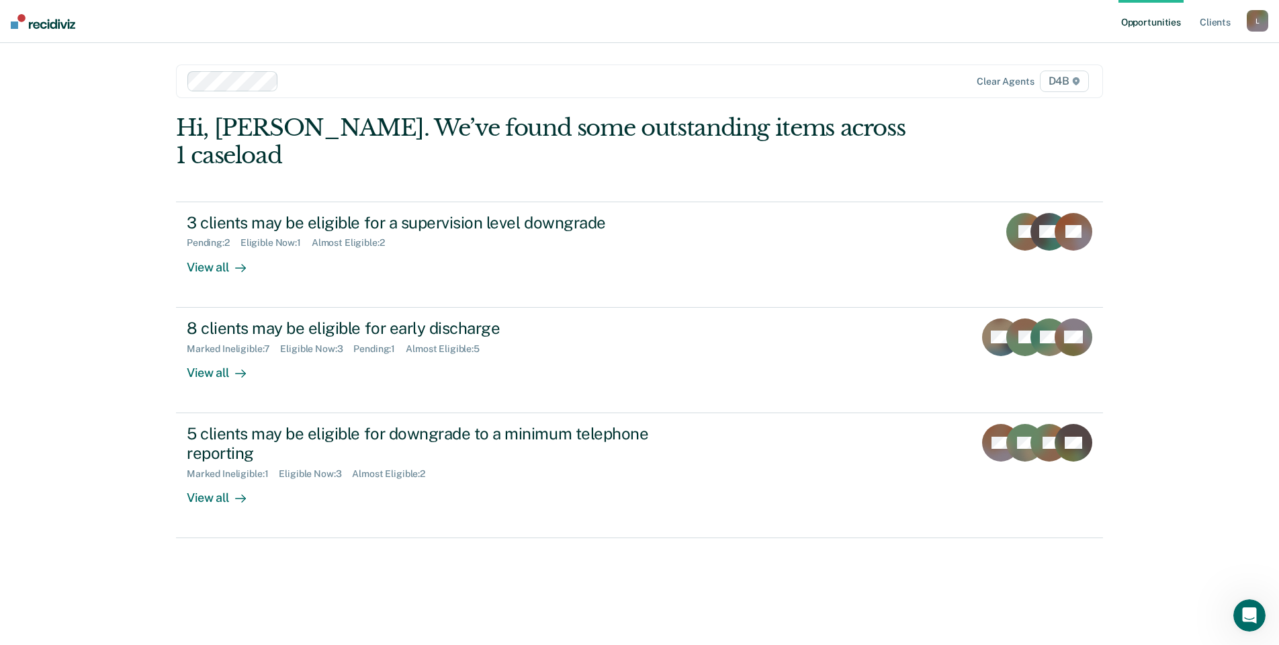
click at [78, 65] on div "Opportunities Client s [EMAIL_ADDRESS][US_STATE][DOMAIN_NAME] L Profile How it …" at bounding box center [639, 322] width 1279 height 645
